Goal: Transaction & Acquisition: Purchase product/service

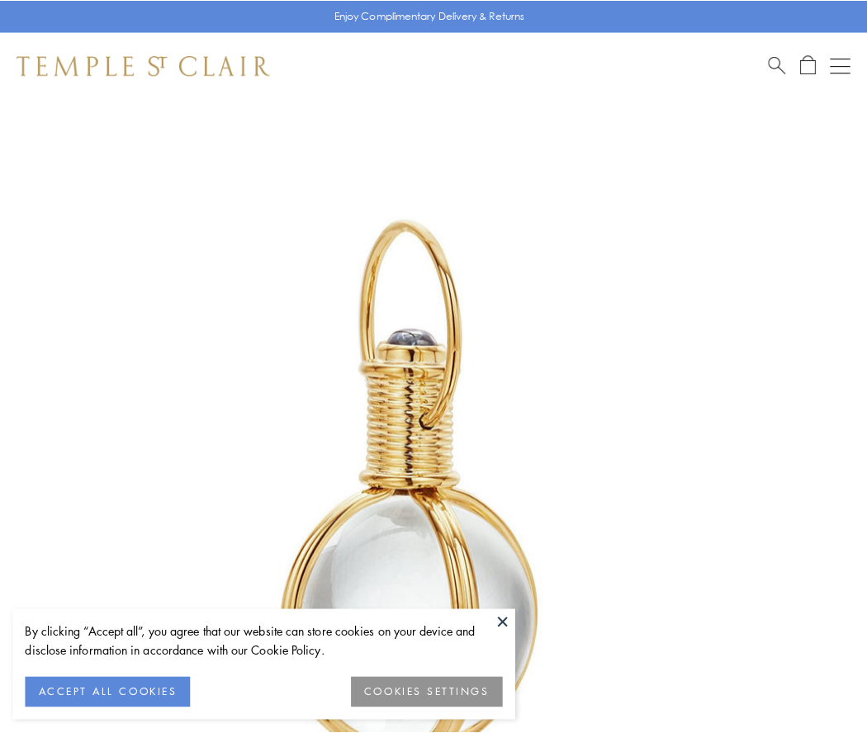
scroll to position [431, 0]
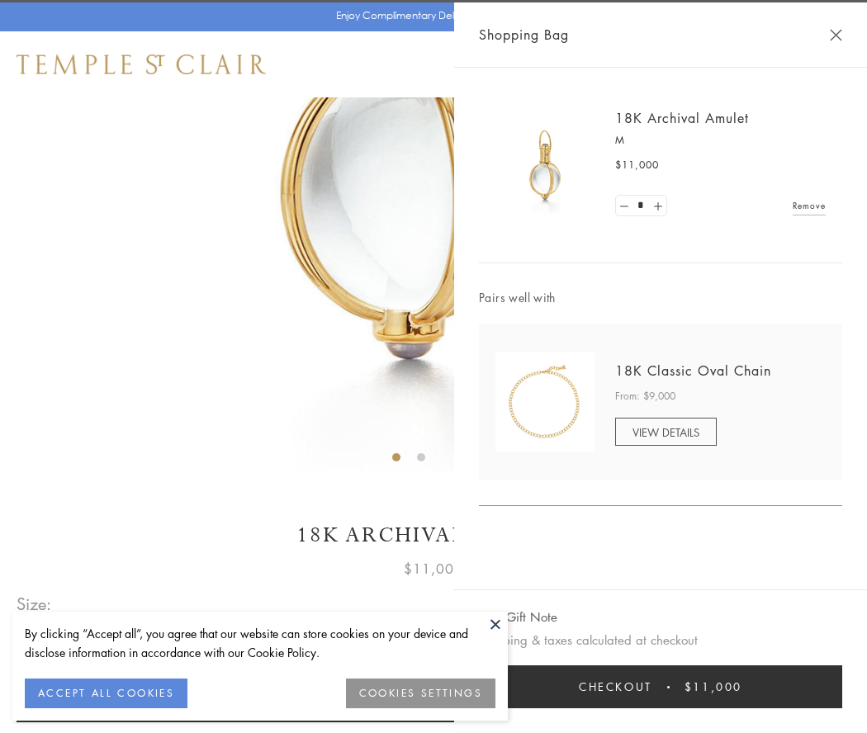
click at [660, 687] on button "Checkout $11,000" at bounding box center [660, 686] width 363 height 43
